Goal: Task Accomplishment & Management: Manage account settings

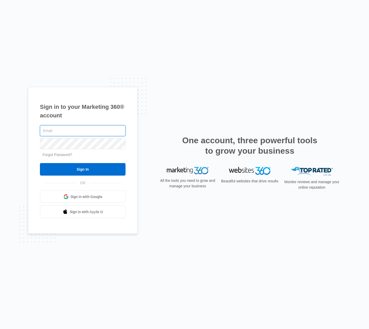
click at [65, 132] on input "text" at bounding box center [82, 130] width 85 height 11
type input "[EMAIL_ADDRESS][DOMAIN_NAME]"
click at [83, 169] on input "Sign In" at bounding box center [82, 169] width 85 height 13
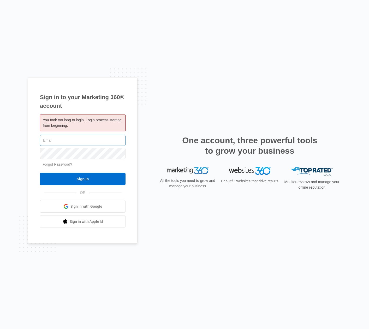
click at [57, 140] on input "text" at bounding box center [82, 140] width 85 height 11
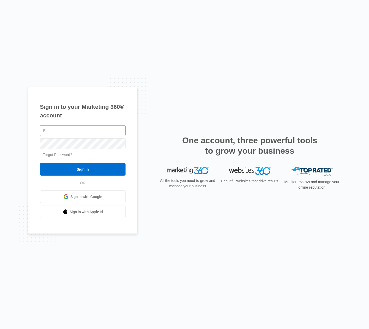
click at [76, 130] on input "text" at bounding box center [82, 130] width 85 height 11
type input "[EMAIL_ADDRESS][DOMAIN_NAME]"
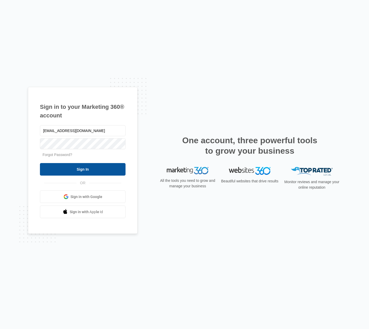
click at [89, 171] on input "Sign In" at bounding box center [82, 169] width 85 height 13
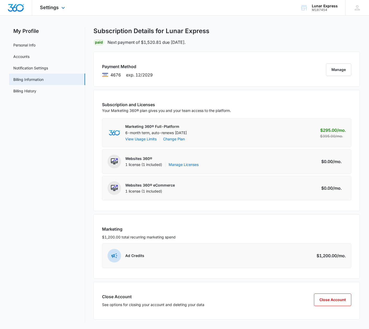
scroll to position [5, 0]
click at [21, 5] on img "Dashboard" at bounding box center [16, 8] width 17 height 8
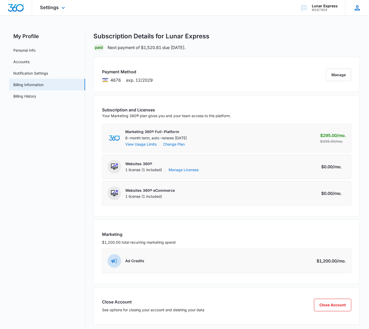
click at [353, 4] on icon at bounding box center [357, 8] width 8 height 8
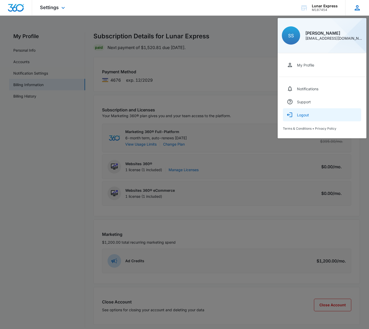
click at [302, 115] on div "Logout" at bounding box center [303, 115] width 12 height 4
